Goal: Information Seeking & Learning: Learn about a topic

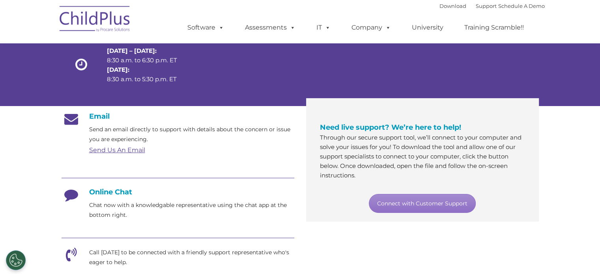
scroll to position [72, 0]
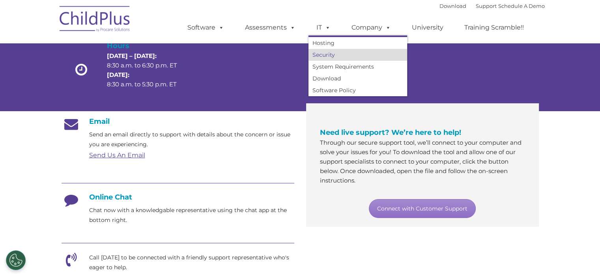
click at [326, 57] on link "Security" at bounding box center [357, 55] width 99 height 12
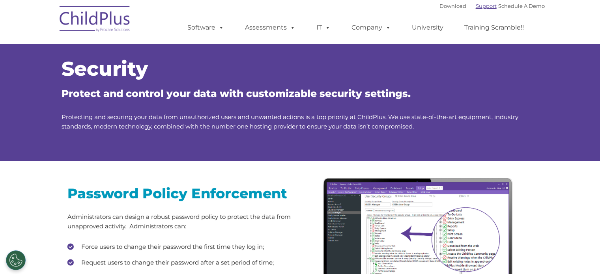
click at [476, 6] on link "Support" at bounding box center [486, 6] width 21 height 6
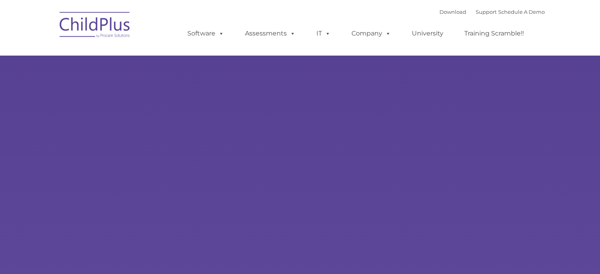
type input ""
select select "MEDIUM"
